Goal: Information Seeking & Learning: Learn about a topic

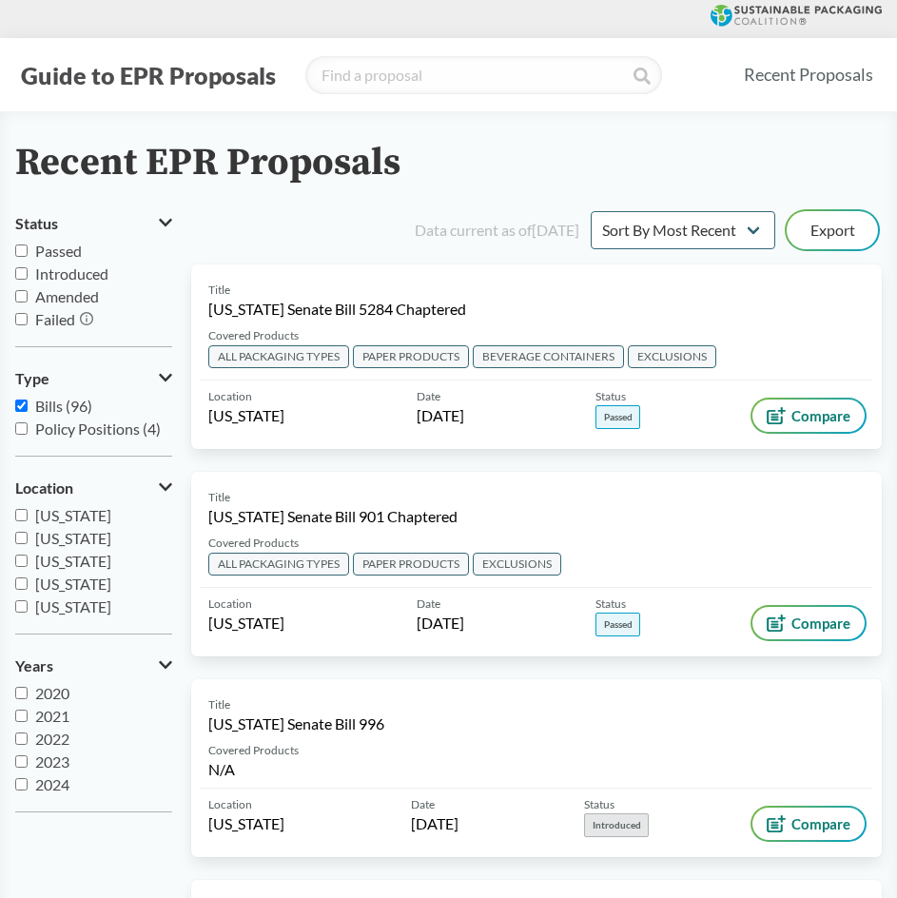
click at [503, 102] on div "Guide to EPR Proposals Recent Proposals" at bounding box center [448, 74] width 897 height 73
click at [377, 76] on input "search" at bounding box center [483, 75] width 357 height 38
click at [17, 572] on input "[US_STATE]" at bounding box center [21, 572] width 12 height 12
checkbox input "true"
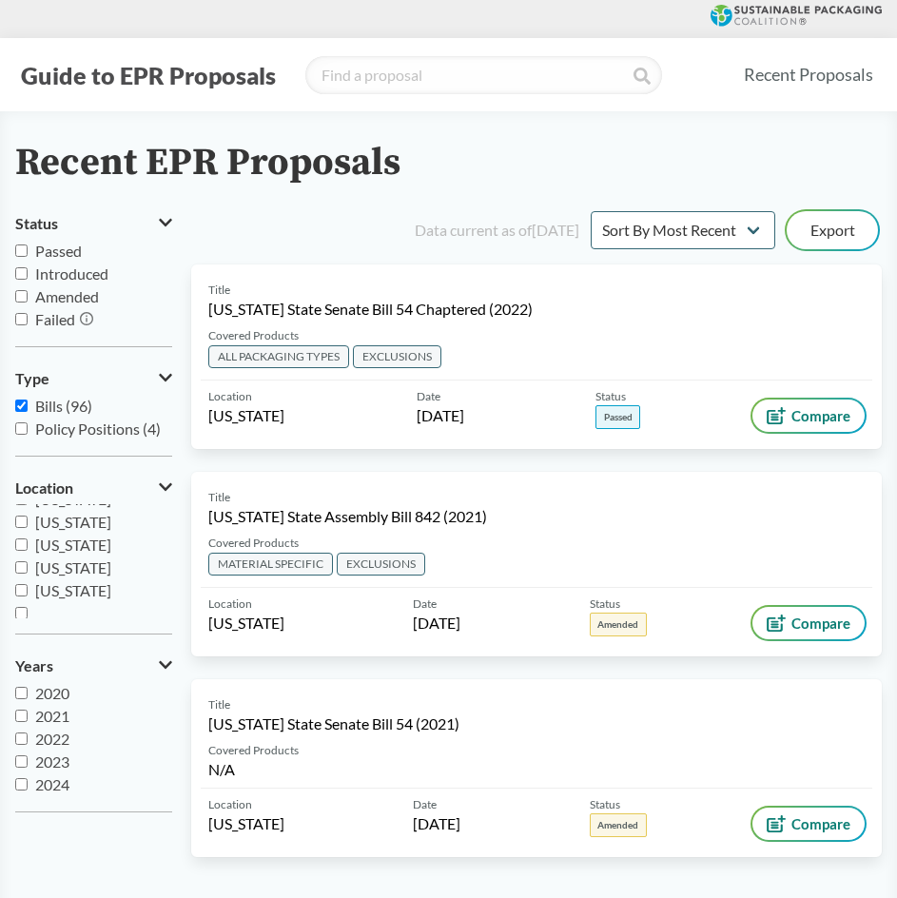
scroll to position [411, 0]
click at [27, 585] on input "[US_STATE]" at bounding box center [21, 583] width 12 height 12
checkbox input "true"
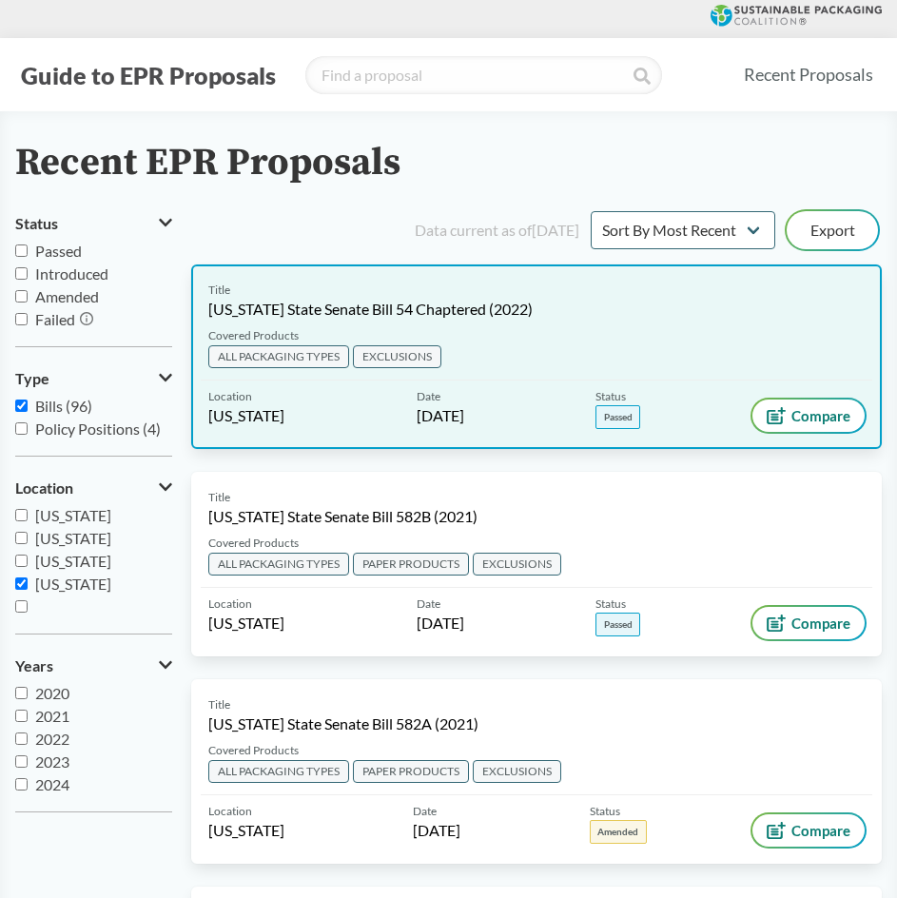
click at [262, 356] on span "ALL PACKAGING TYPES" at bounding box center [278, 356] width 141 height 23
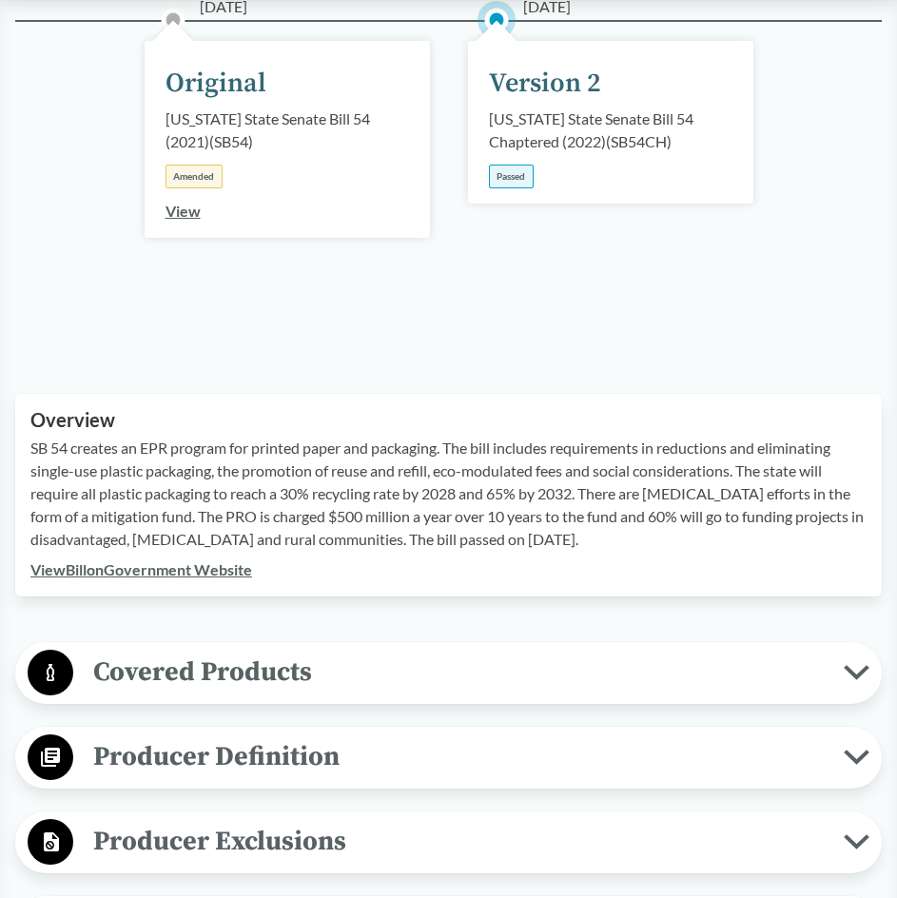
scroll to position [380, 0]
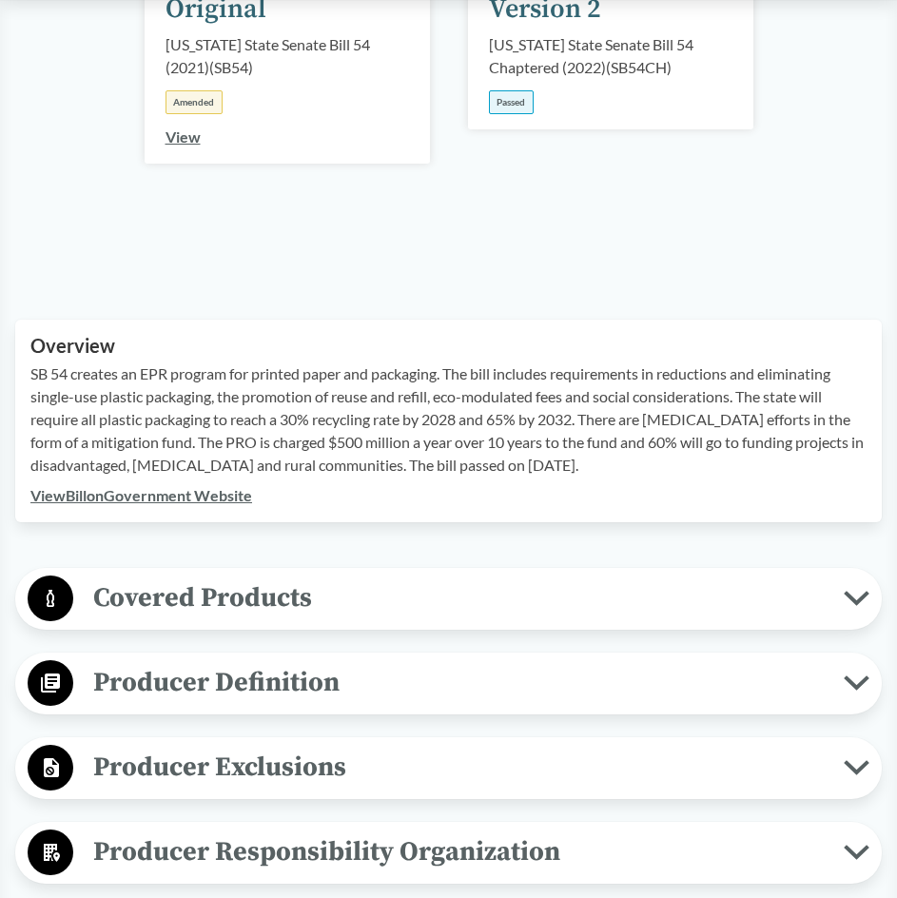
click at [93, 591] on span "Covered Products" at bounding box center [458, 597] width 770 height 43
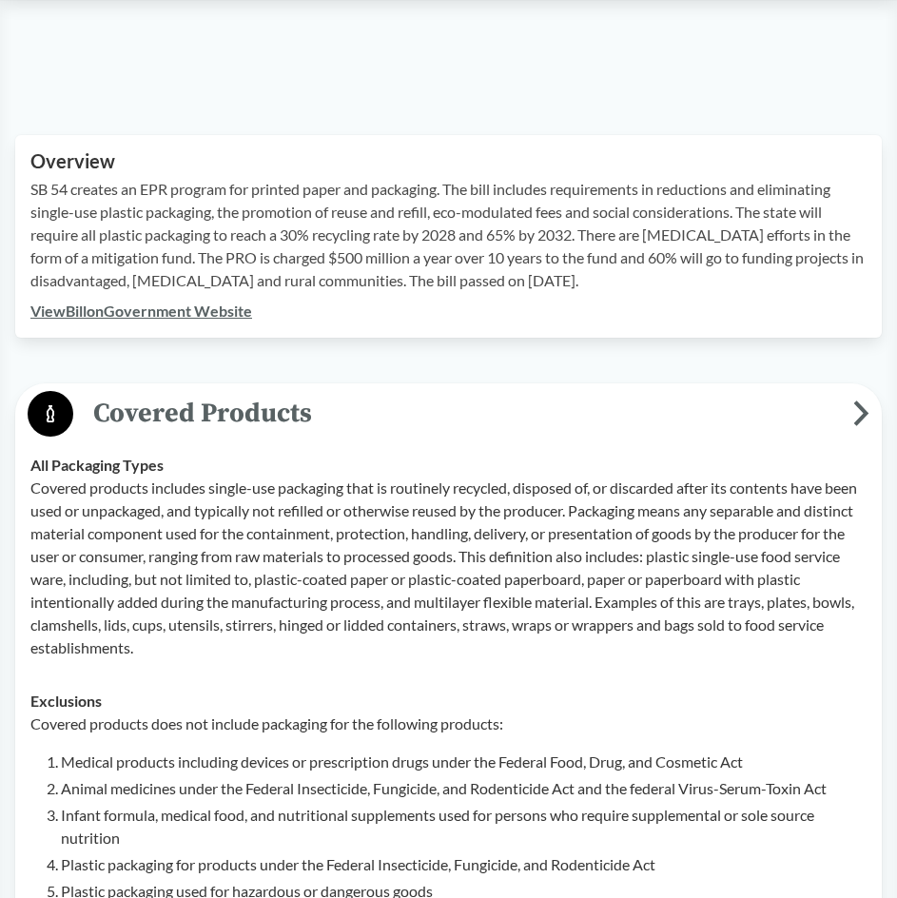
scroll to position [571, 0]
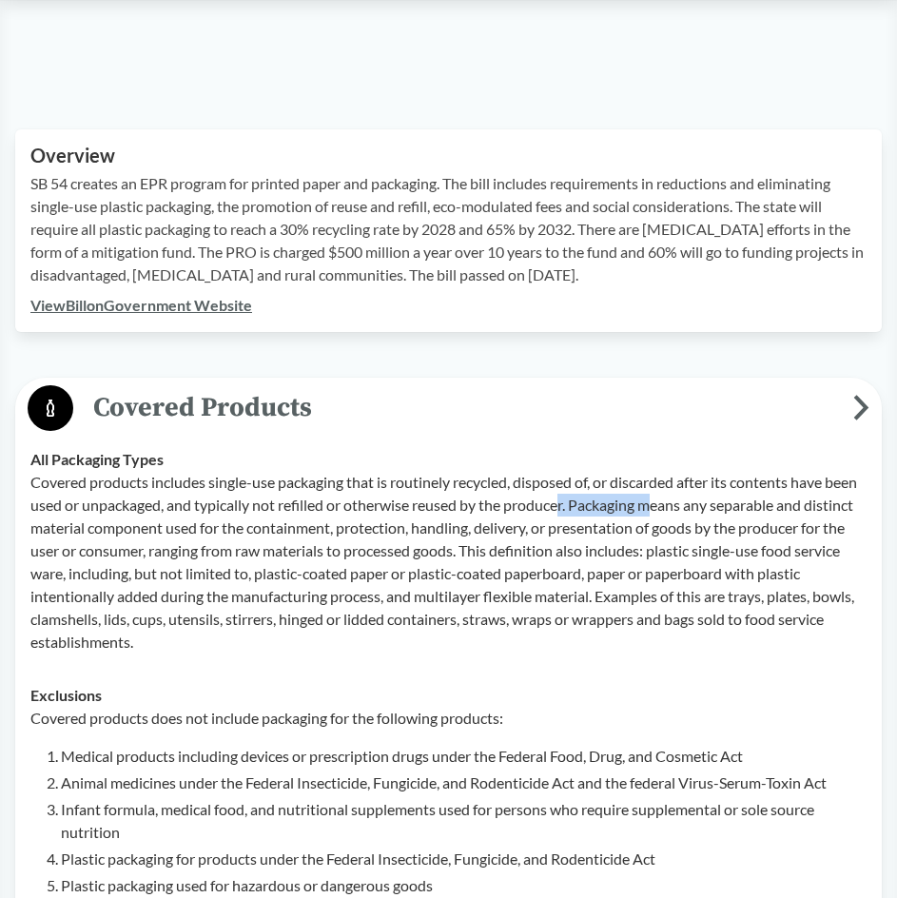
drag, startPoint x: 652, startPoint y: 513, endPoint x: 692, endPoint y: 513, distance: 39.9
click at [692, 513] on p "Covered products includes single-use packaging that is routinely recycled, disp…" at bounding box center [448, 562] width 836 height 183
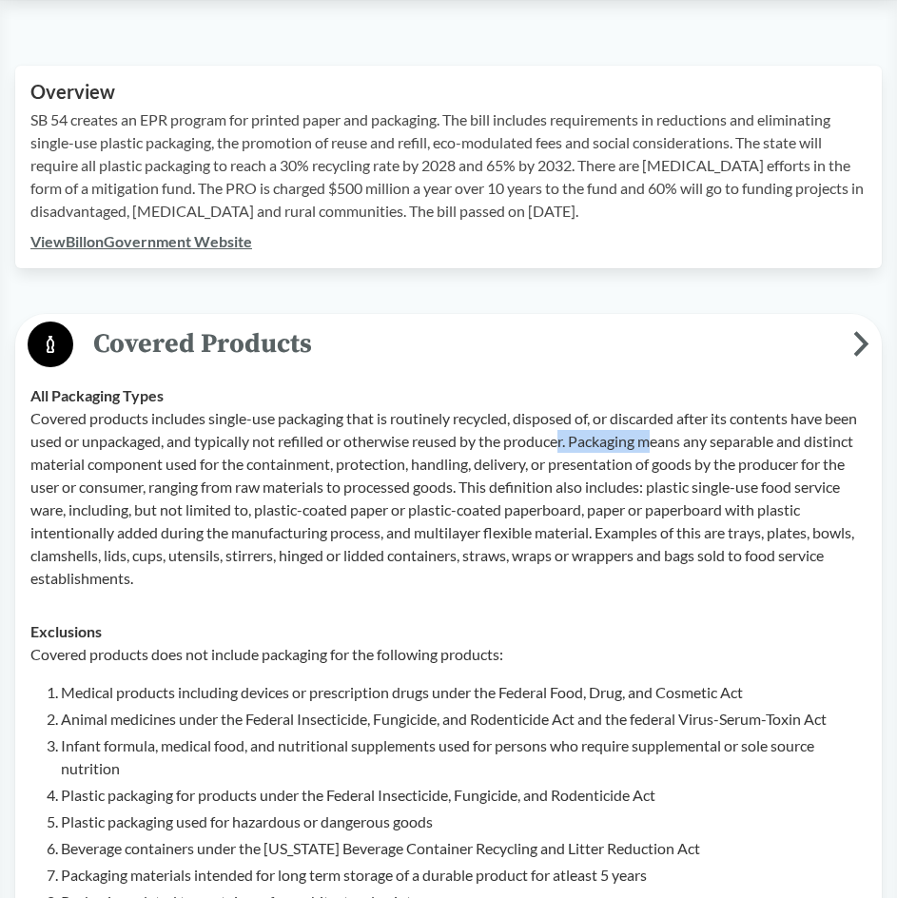
scroll to position [666, 0]
